Goal: Task Accomplishment & Management: Manage account settings

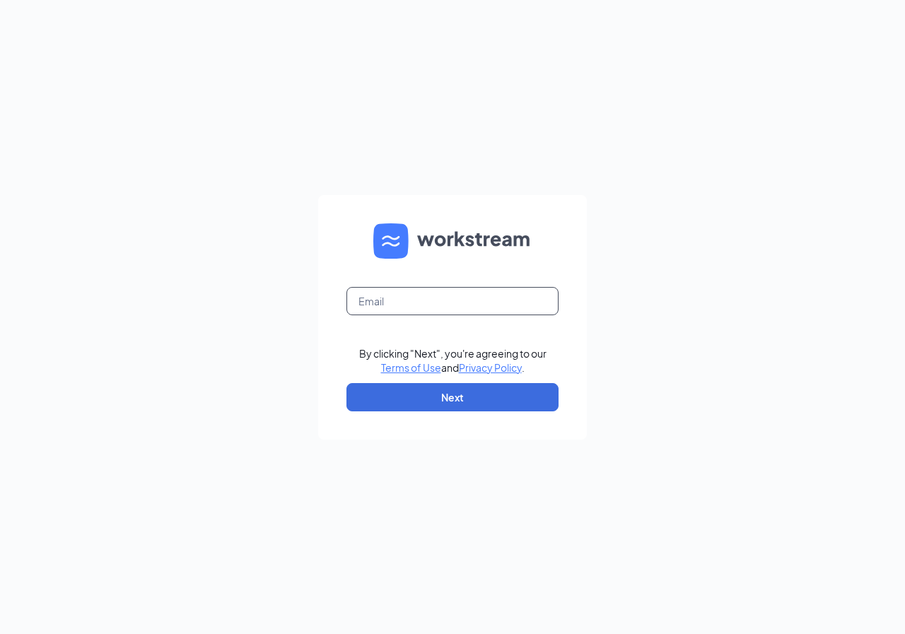
click at [510, 305] on input "text" at bounding box center [452, 301] width 212 height 28
type input "[EMAIL_ADDRESS][DOMAIN_NAME]"
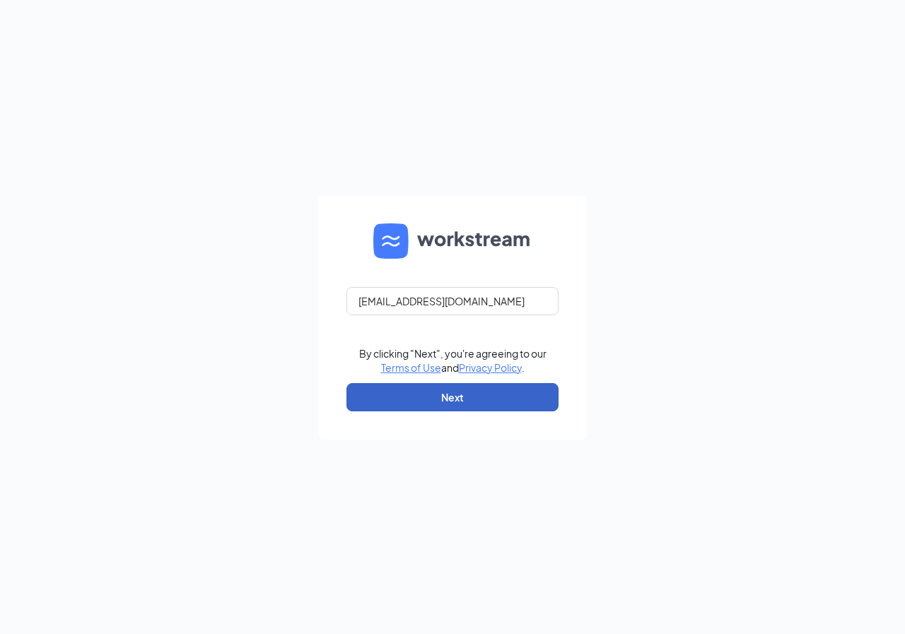
click at [496, 399] on button "Next" at bounding box center [452, 397] width 212 height 28
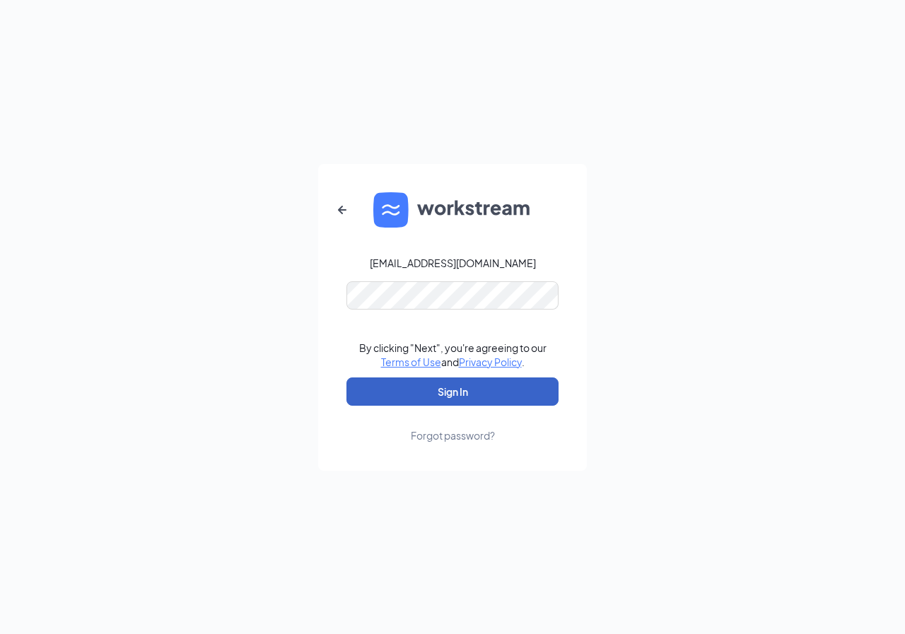
click at [467, 399] on button "Sign In" at bounding box center [452, 391] width 212 height 28
